Goal: Transaction & Acquisition: Book appointment/travel/reservation

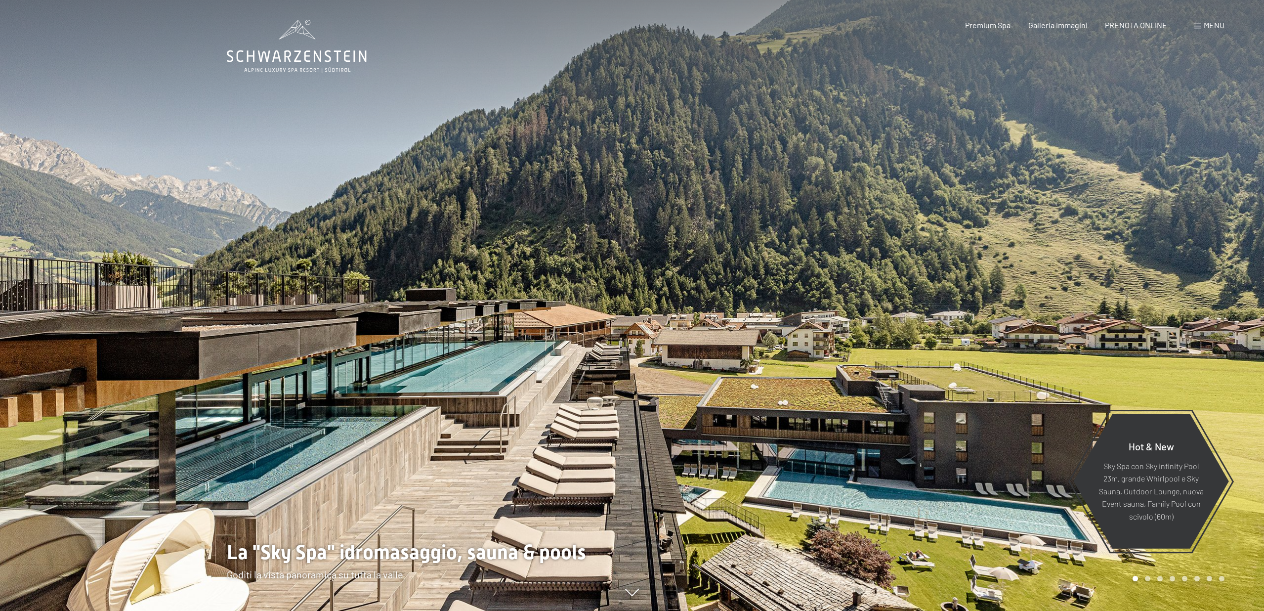
click at [1139, 25] on span "PRENOTA ONLINE" at bounding box center [1136, 24] width 62 height 9
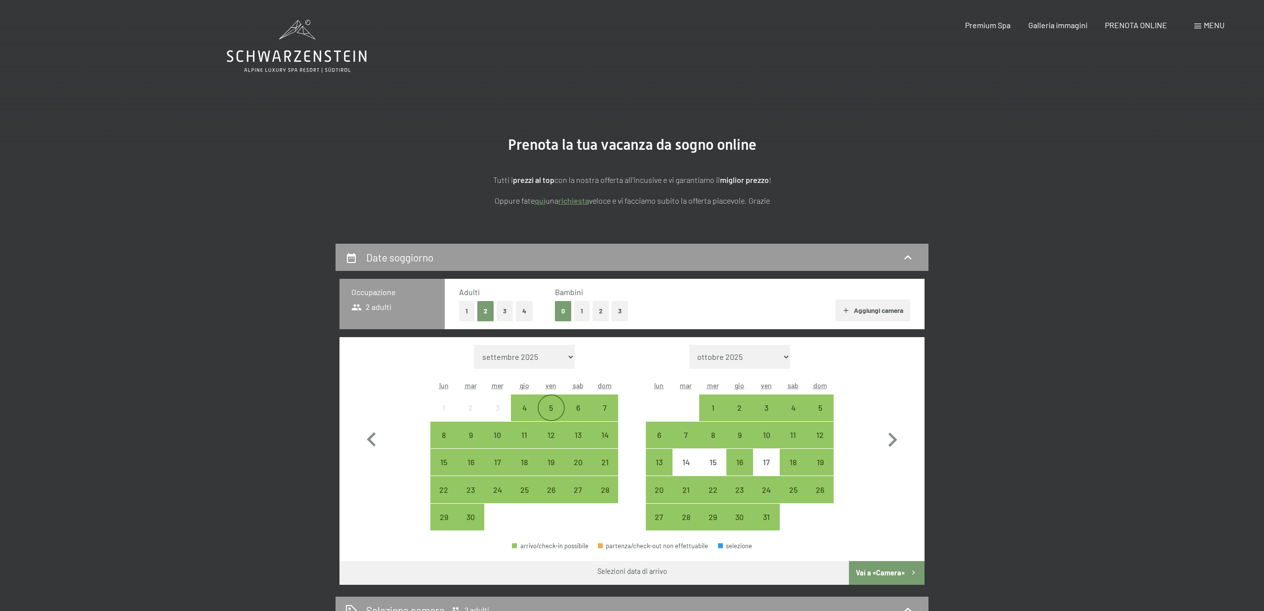
click at [555, 412] on div "5" at bounding box center [551, 416] width 25 height 25
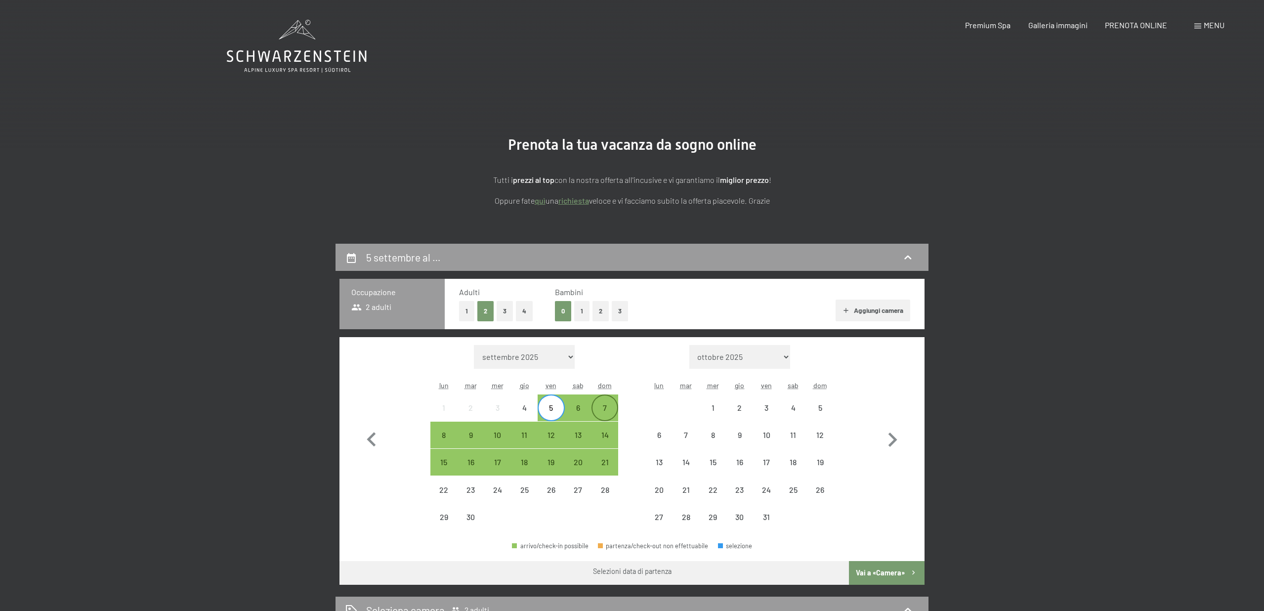
click at [612, 413] on div "7" at bounding box center [605, 416] width 25 height 25
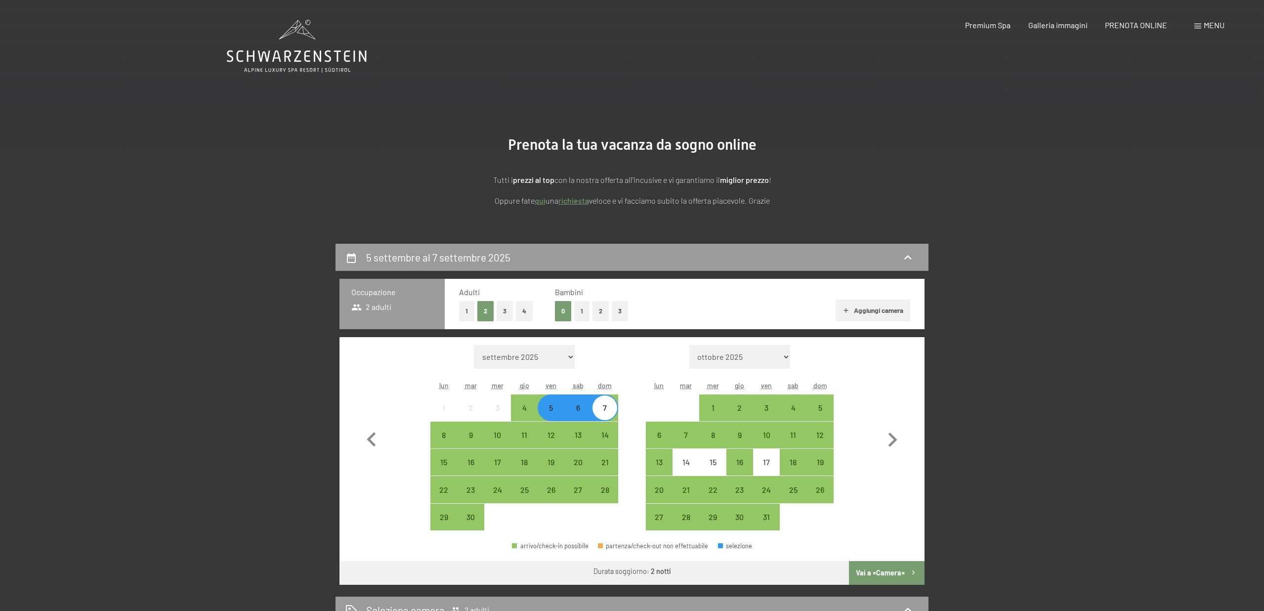
click at [465, 314] on button "1" at bounding box center [466, 311] width 15 height 20
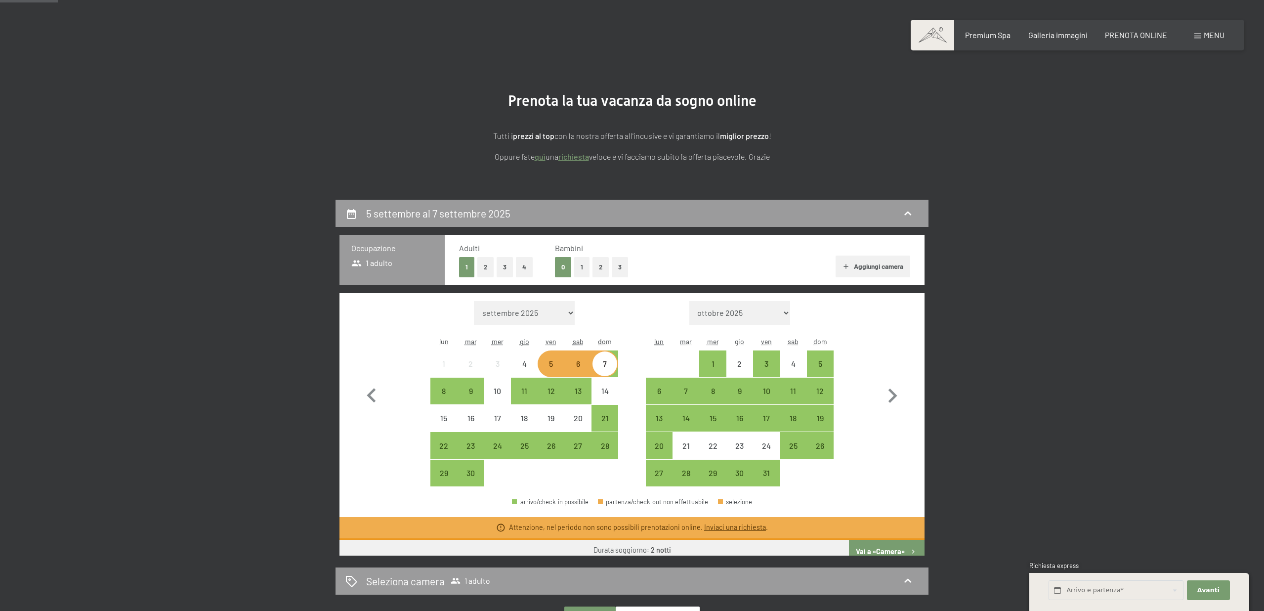
click at [890, 550] on button "Vai a «Camera»" at bounding box center [887, 552] width 76 height 24
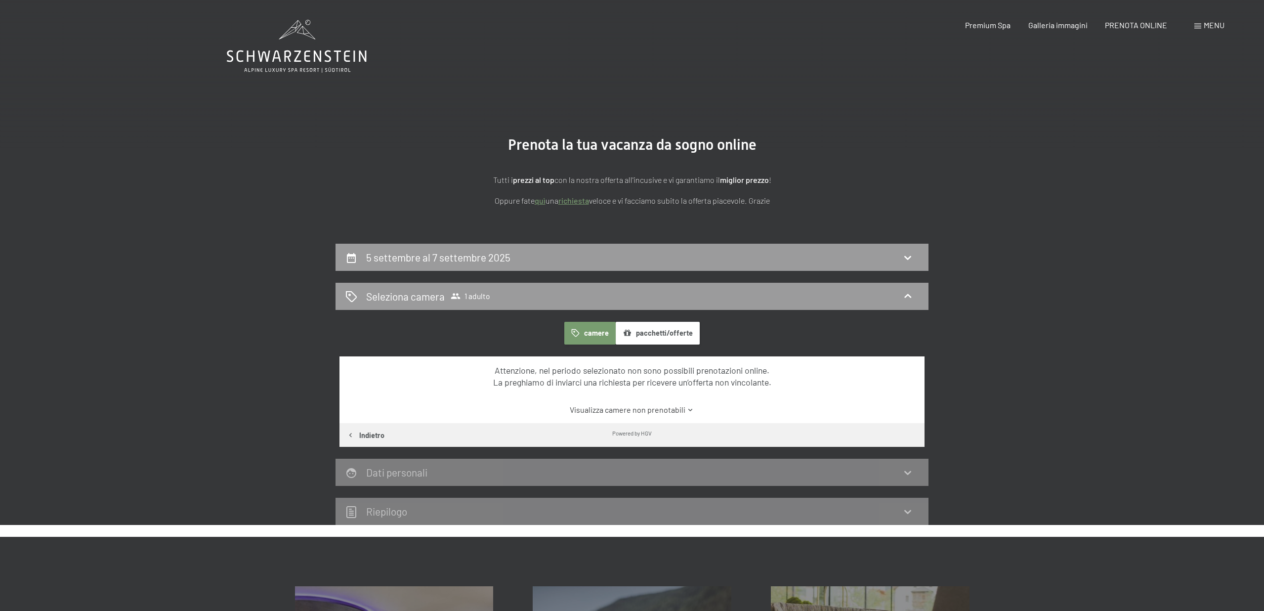
click at [497, 256] on h2 "5 settembre al 7 settembre 2025" at bounding box center [438, 257] width 144 height 12
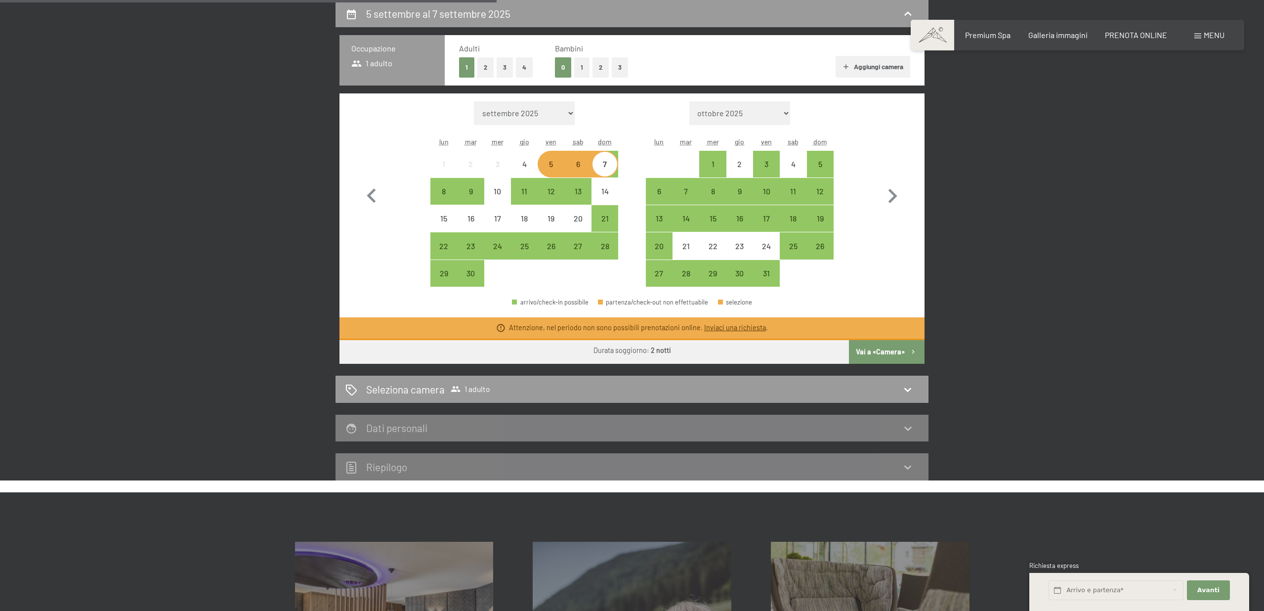
click at [577, 167] on div "6" at bounding box center [578, 172] width 25 height 25
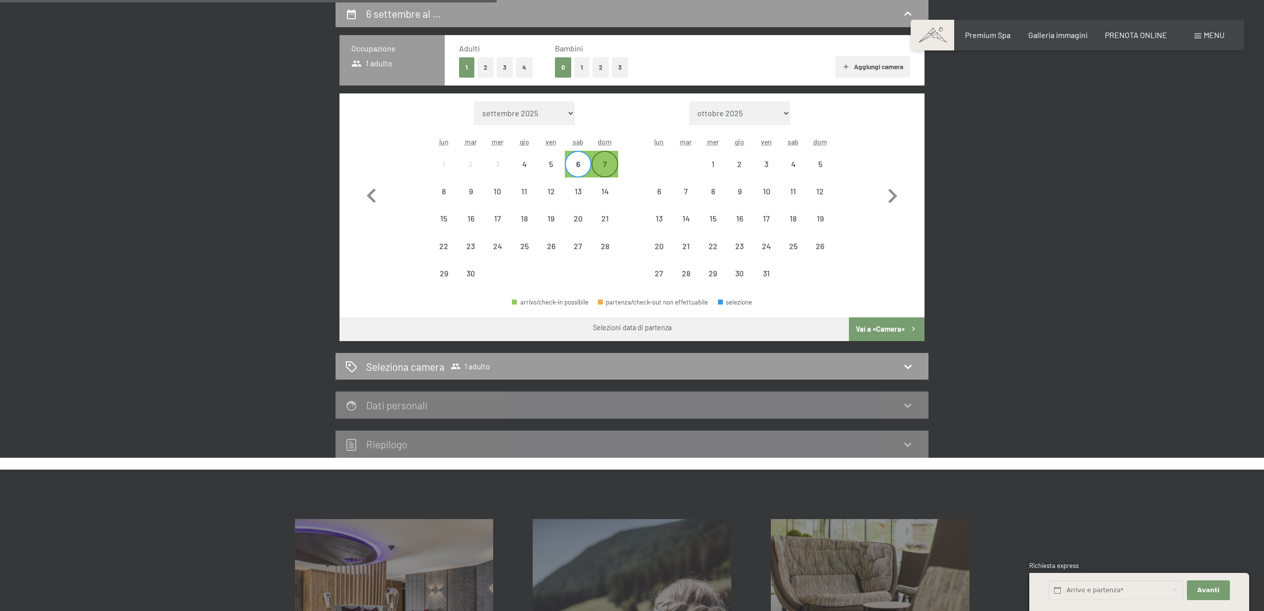
click at [612, 171] on div "7" at bounding box center [605, 172] width 25 height 25
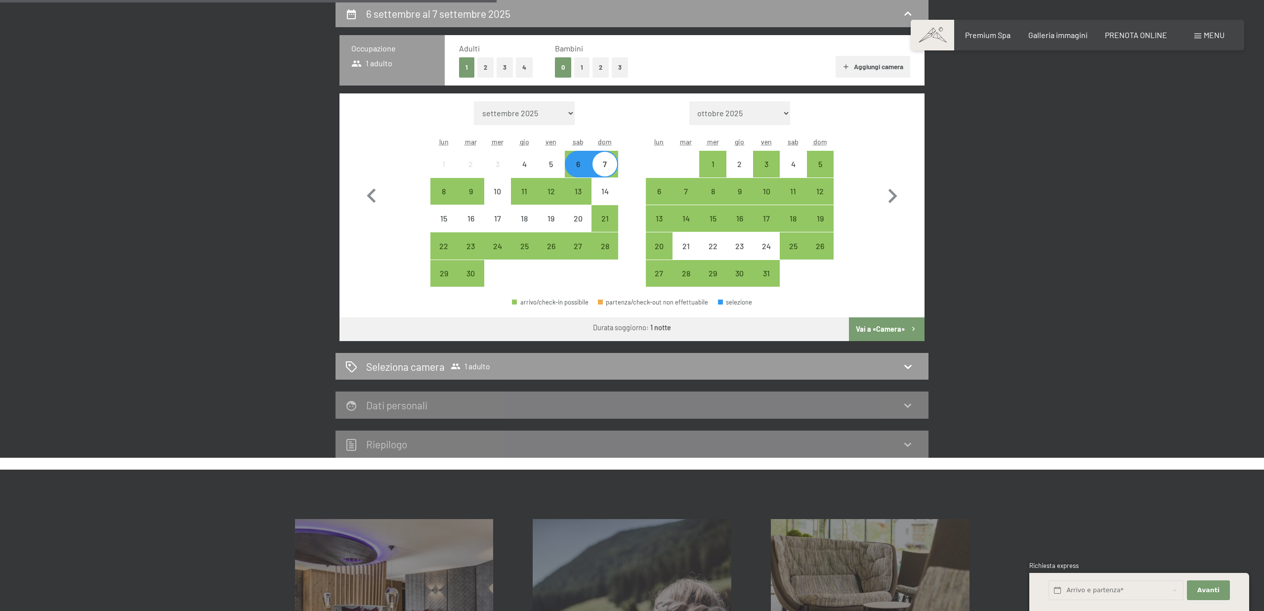
click at [887, 329] on button "Vai a «Camera»" at bounding box center [887, 329] width 76 height 24
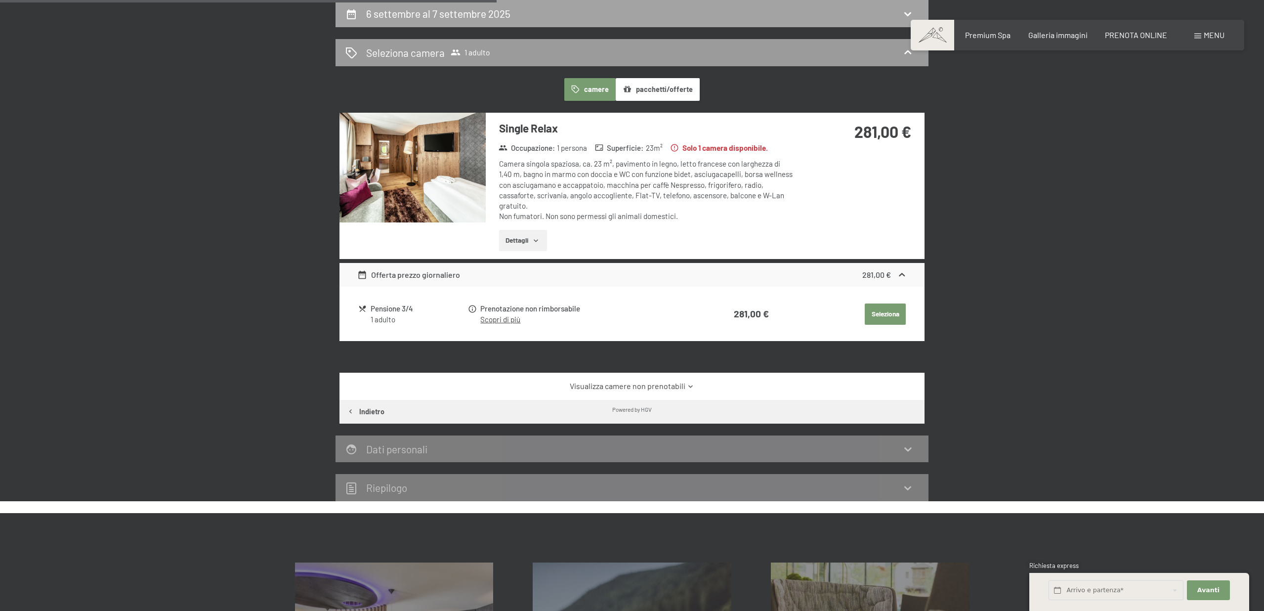
click at [445, 21] on div "6 settembre al 7 settembre 2025" at bounding box center [632, 13] width 593 height 27
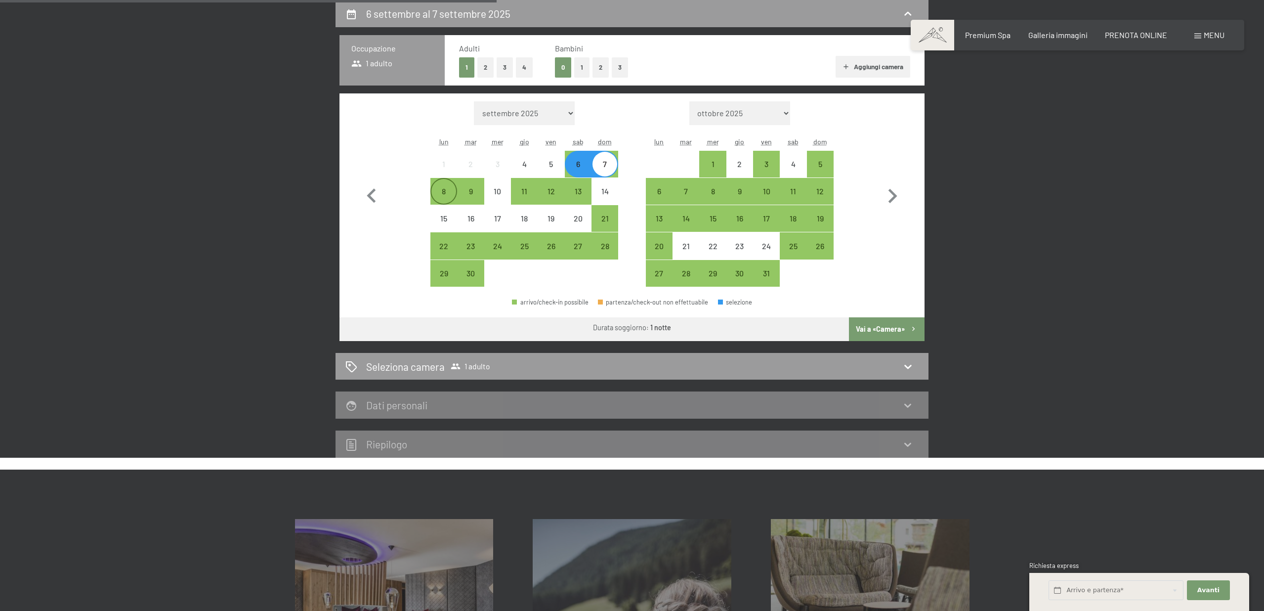
click at [438, 196] on div "8" at bounding box center [443, 199] width 25 height 25
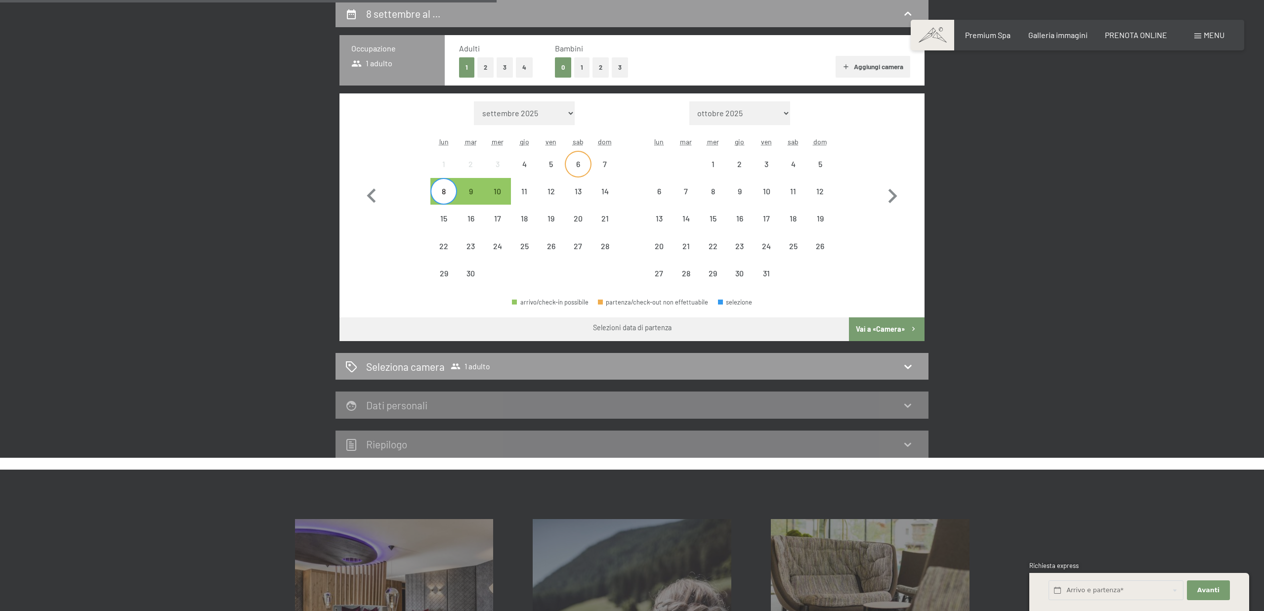
click at [579, 166] on div "6" at bounding box center [578, 172] width 25 height 25
click at [442, 198] on div "8" at bounding box center [443, 199] width 25 height 25
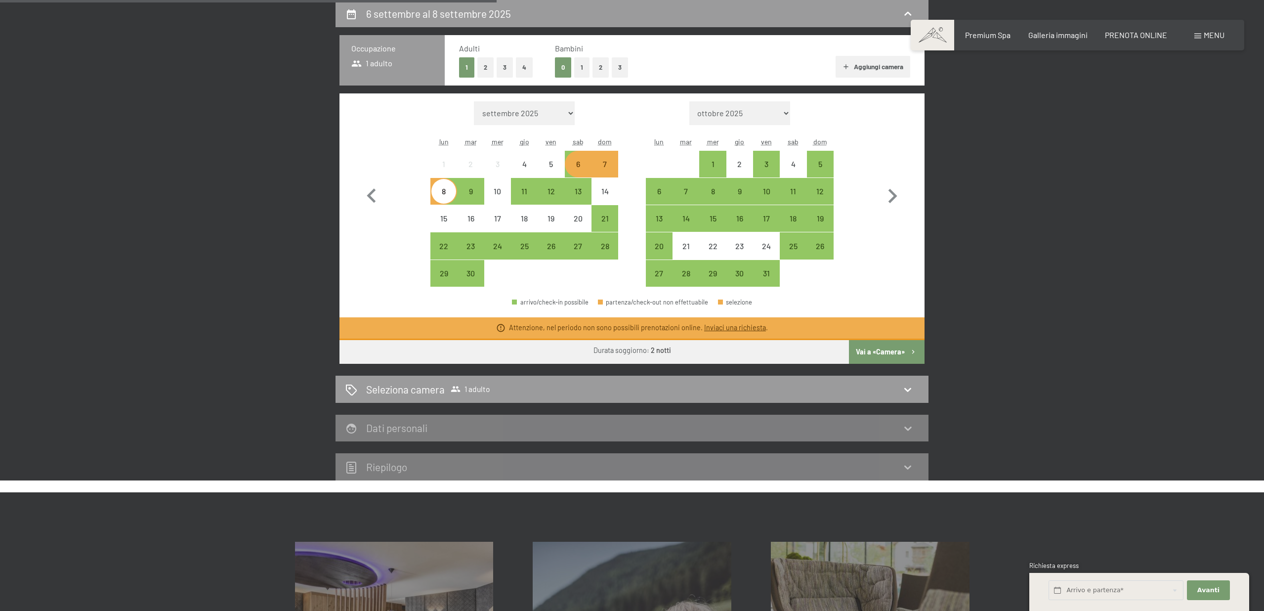
click at [581, 164] on div "6" at bounding box center [578, 172] width 25 height 25
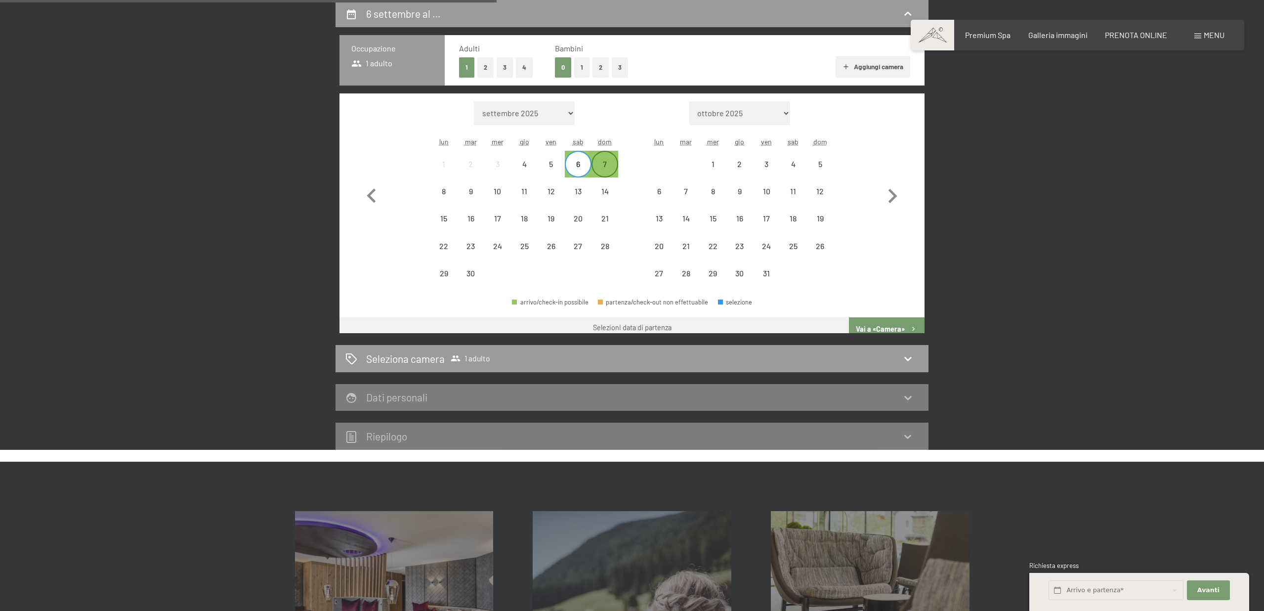
click at [609, 165] on div "7" at bounding box center [605, 172] width 25 height 25
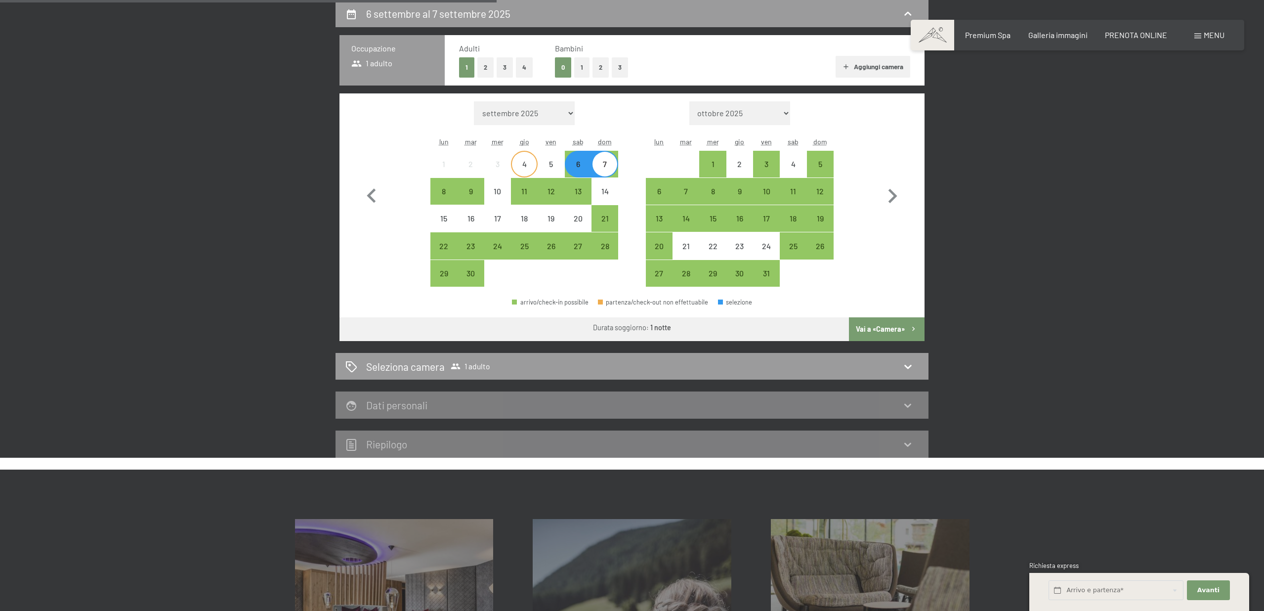
click at [527, 169] on div "4" at bounding box center [524, 172] width 25 height 25
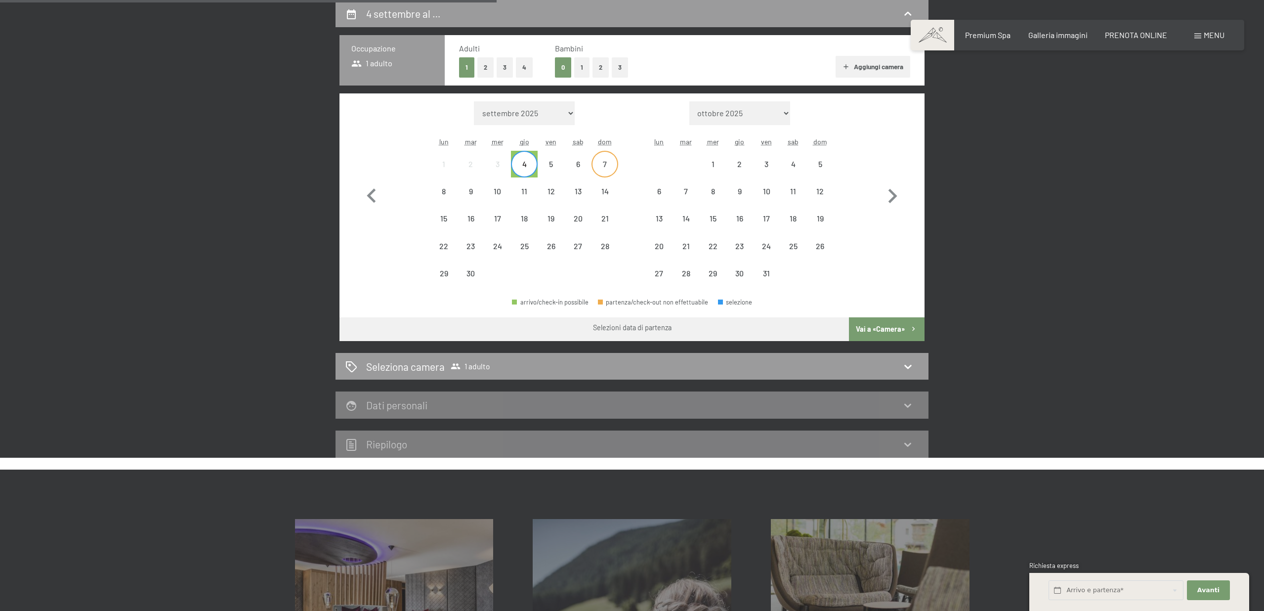
click at [602, 170] on div "7" at bounding box center [605, 172] width 25 height 25
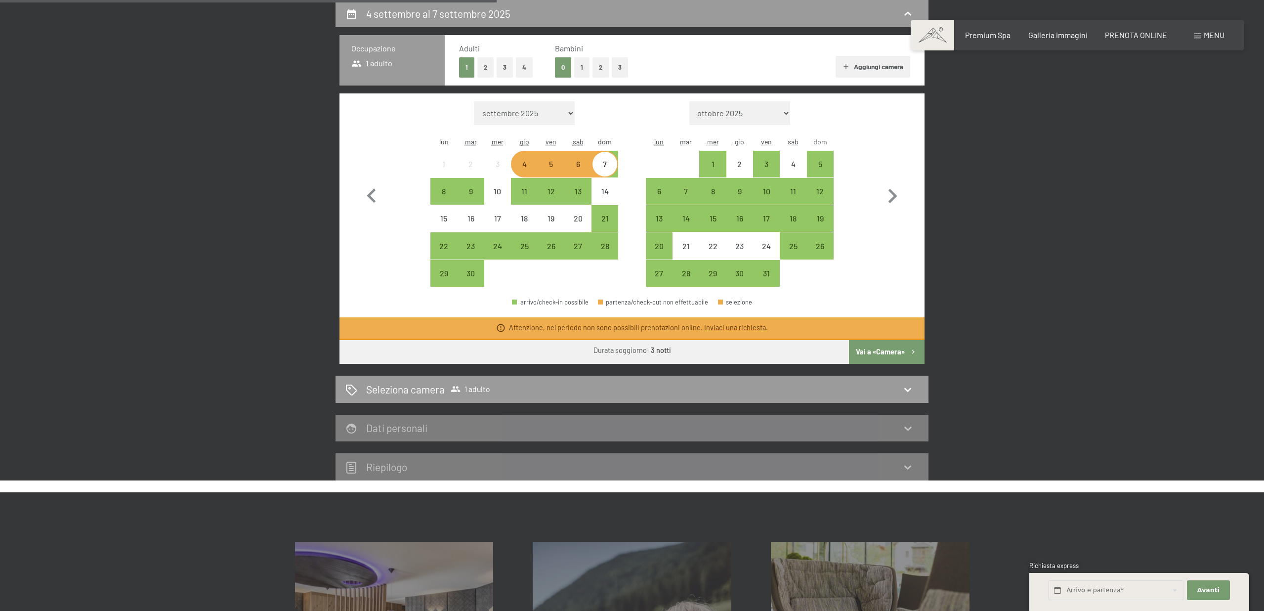
click at [527, 169] on div "4" at bounding box center [524, 172] width 25 height 25
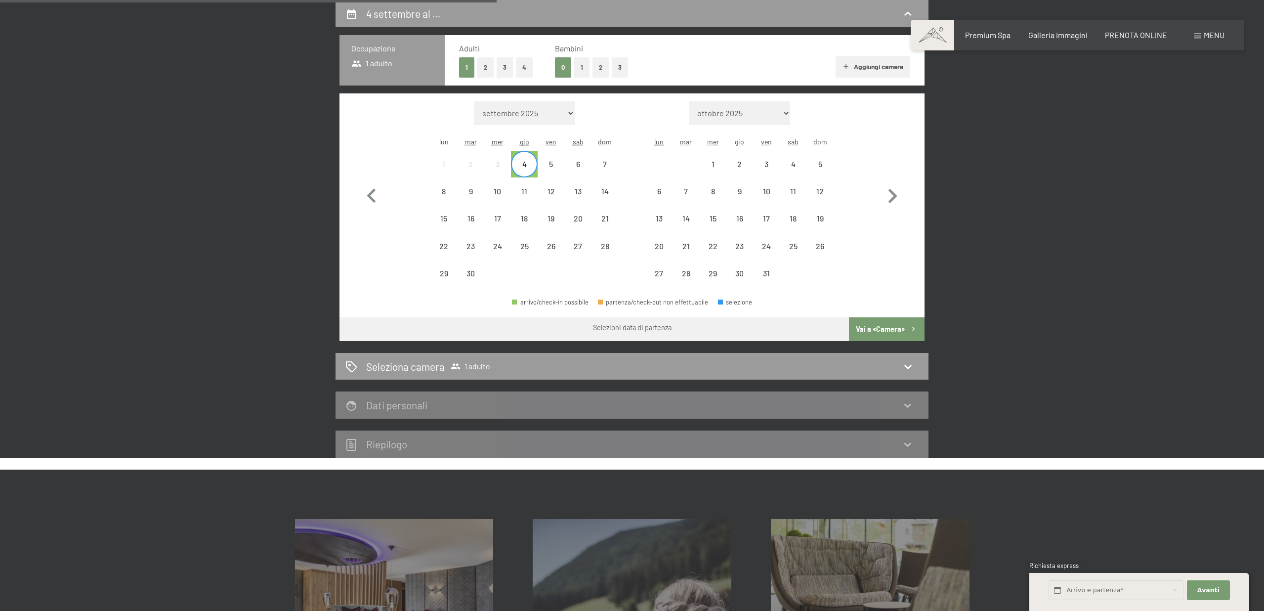
click at [484, 71] on button "2" at bounding box center [485, 67] width 16 height 20
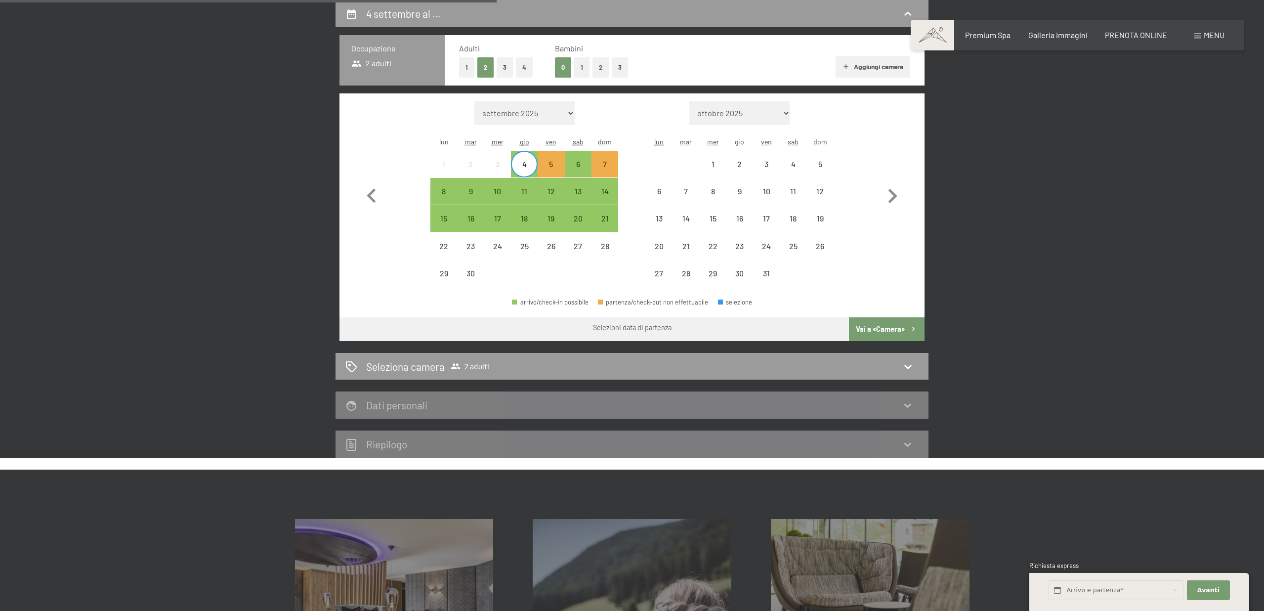
click at [525, 163] on div "4" at bounding box center [524, 172] width 25 height 25
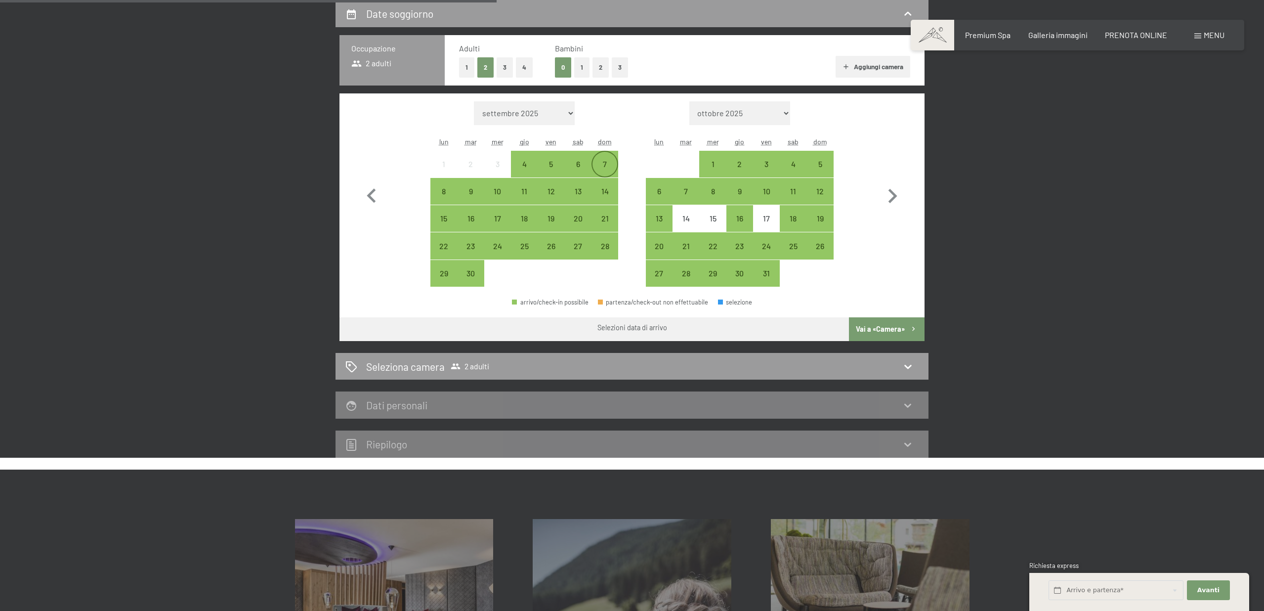
click at [604, 169] on div "7" at bounding box center [605, 172] width 25 height 25
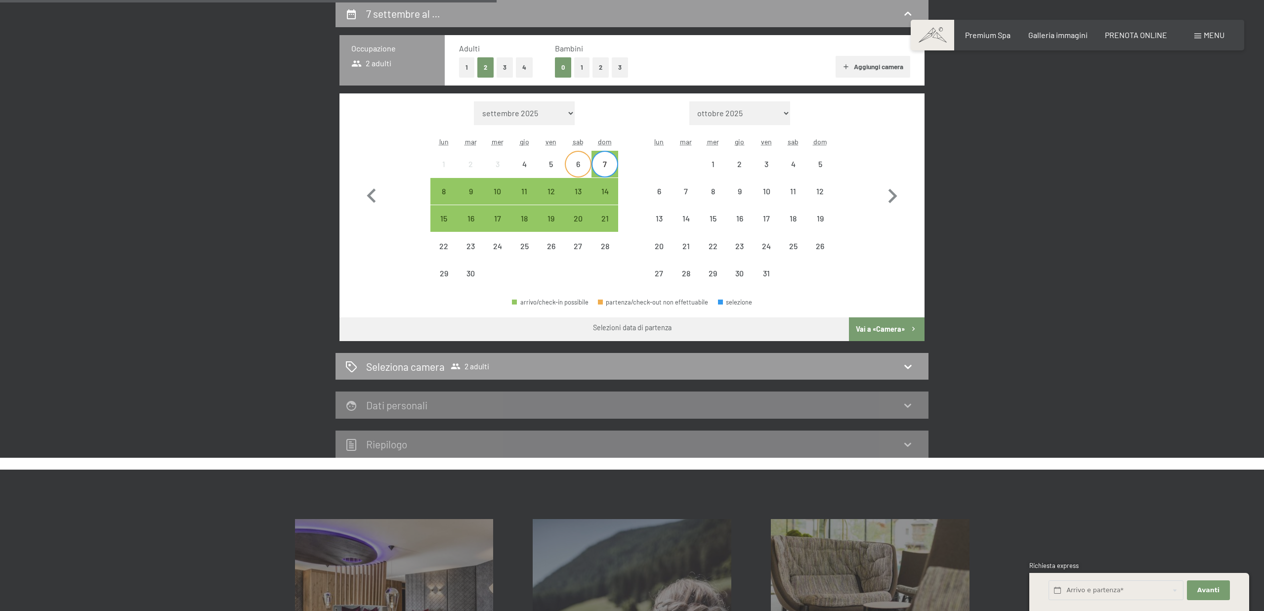
click at [572, 170] on div "6" at bounding box center [578, 172] width 25 height 25
click at [602, 169] on div "7" at bounding box center [605, 172] width 25 height 25
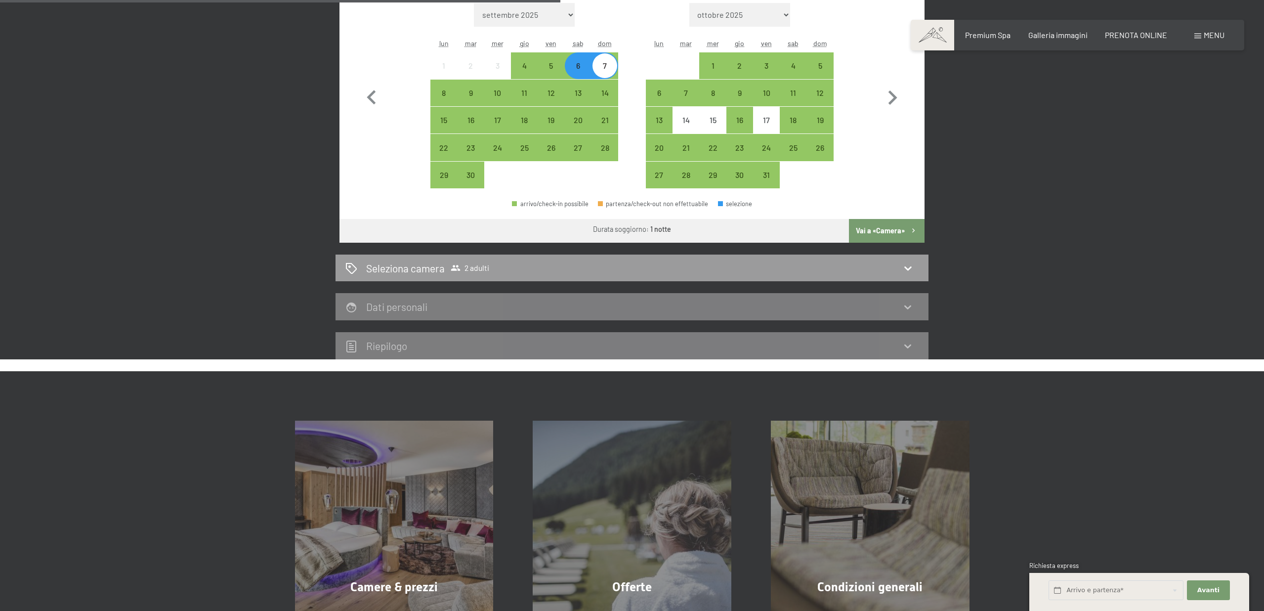
scroll to position [0, 0]
